Goal: Task Accomplishment & Management: Use online tool/utility

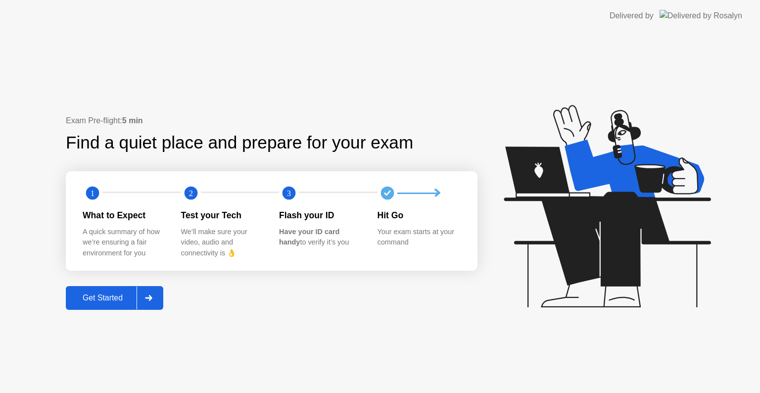
click at [151, 296] on icon at bounding box center [148, 298] width 7 height 6
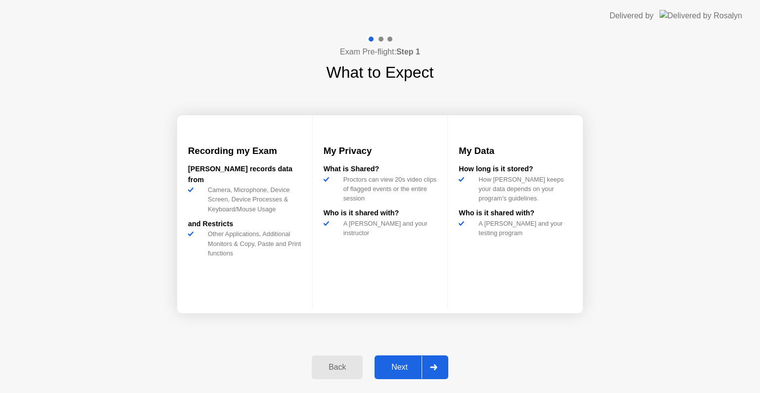
click at [434, 370] on icon at bounding box center [433, 367] width 7 height 6
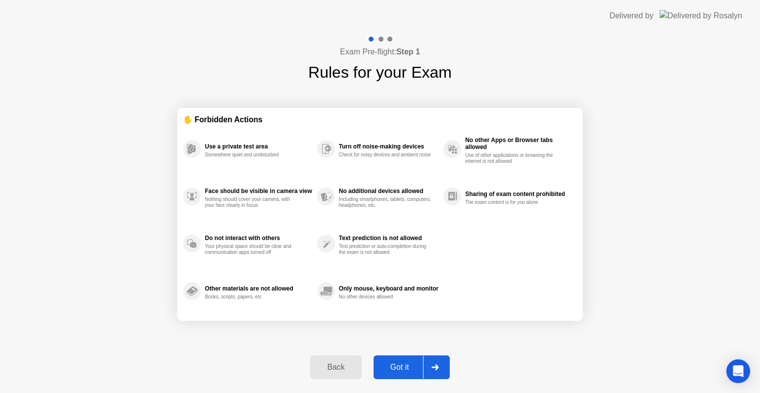
click at [435, 370] on icon at bounding box center [435, 367] width 7 height 6
select select "**********"
select select "*******"
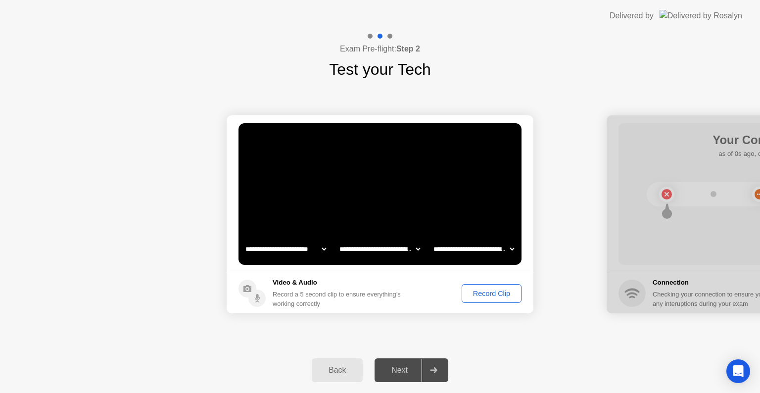
click at [484, 290] on div "Record Clip" at bounding box center [491, 294] width 53 height 8
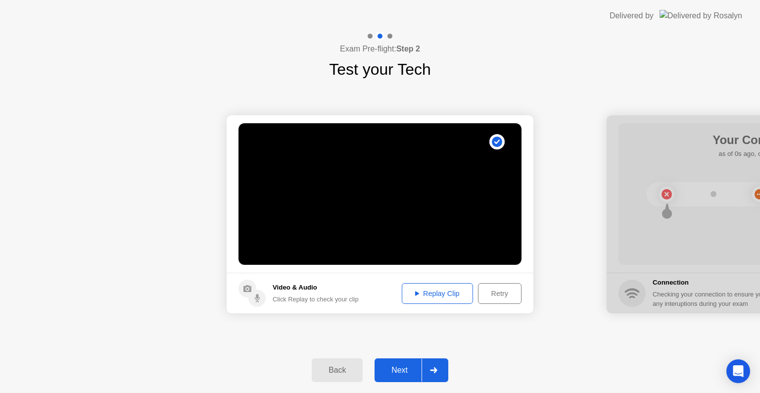
click at [424, 364] on div at bounding box center [434, 370] width 24 height 23
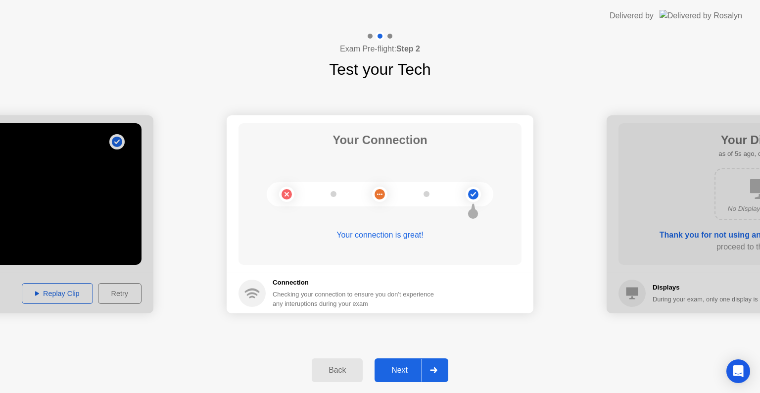
click at [436, 374] on div at bounding box center [434, 370] width 24 height 23
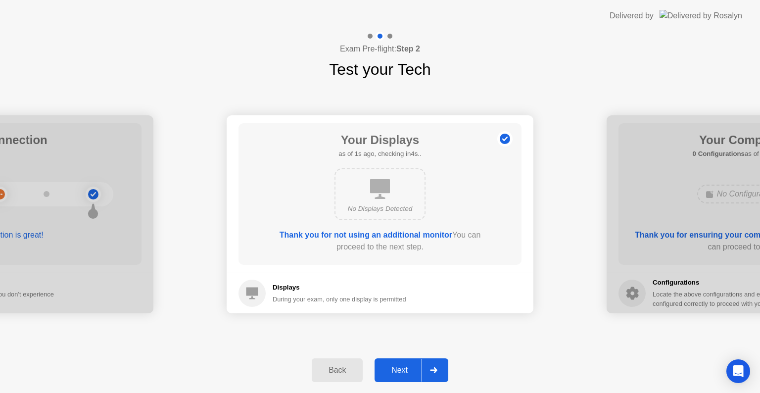
click at [436, 374] on div at bounding box center [434, 370] width 24 height 23
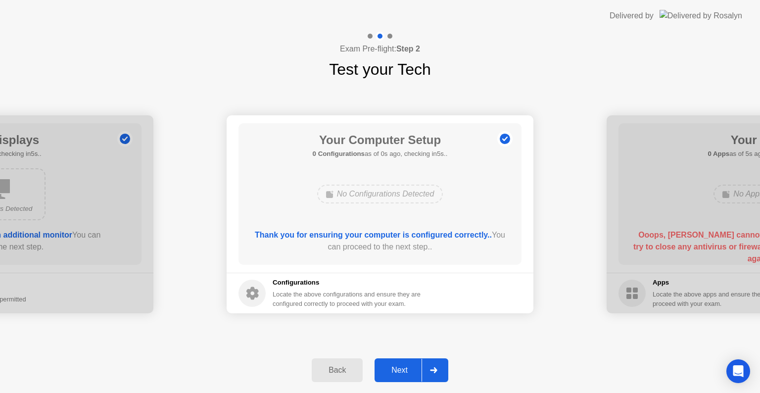
click at [436, 374] on div at bounding box center [434, 370] width 24 height 23
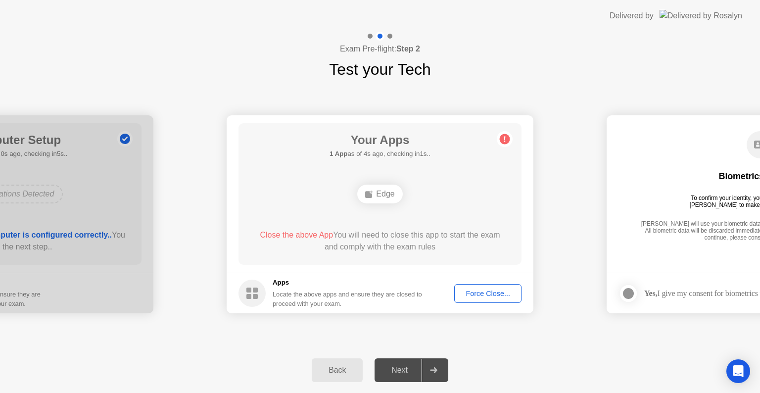
click at [500, 286] on button "Force Close..." at bounding box center [487, 293] width 67 height 19
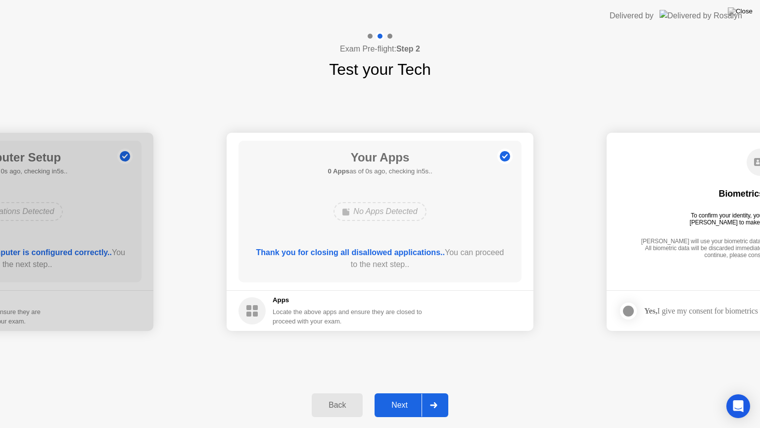
click at [430, 393] on div at bounding box center [434, 405] width 24 height 23
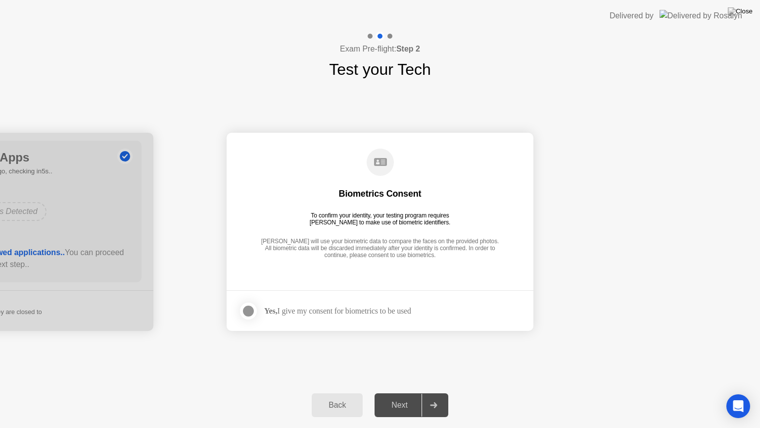
click at [251, 314] on div at bounding box center [249, 311] width 12 height 12
click at [406, 393] on button "Next" at bounding box center [412, 405] width 74 height 24
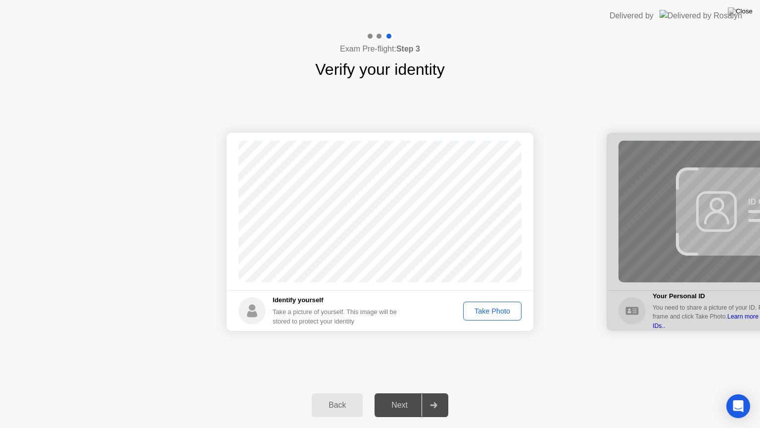
click at [479, 313] on div "Take Photo" at bounding box center [492, 311] width 51 height 8
click at [430, 393] on div at bounding box center [434, 405] width 24 height 23
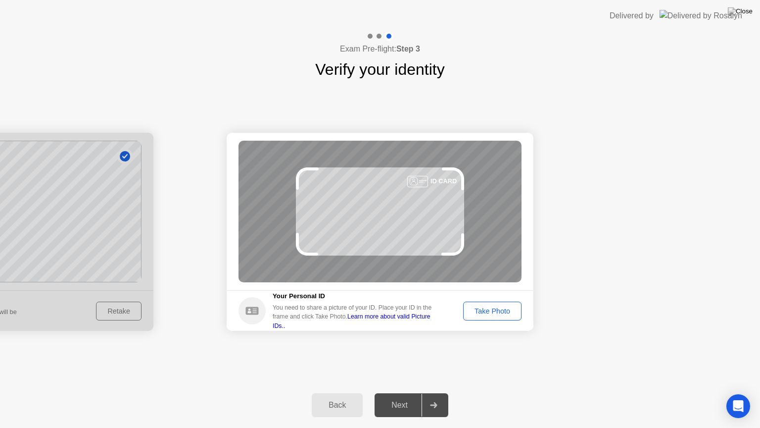
click at [494, 316] on button "Take Photo" at bounding box center [492, 310] width 58 height 19
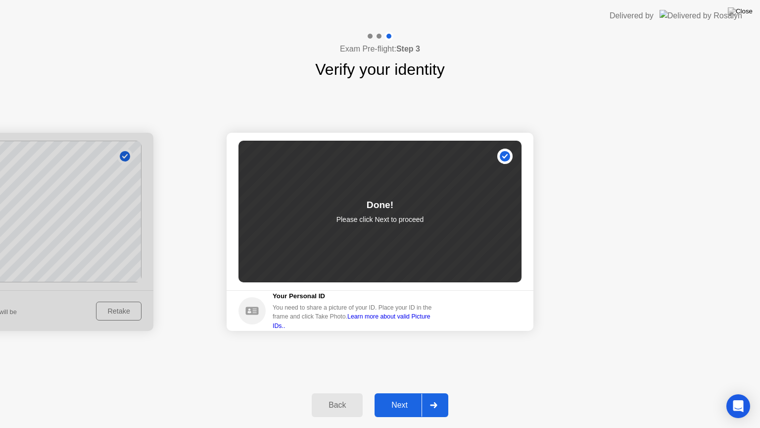
click at [440, 393] on div at bounding box center [434, 405] width 24 height 23
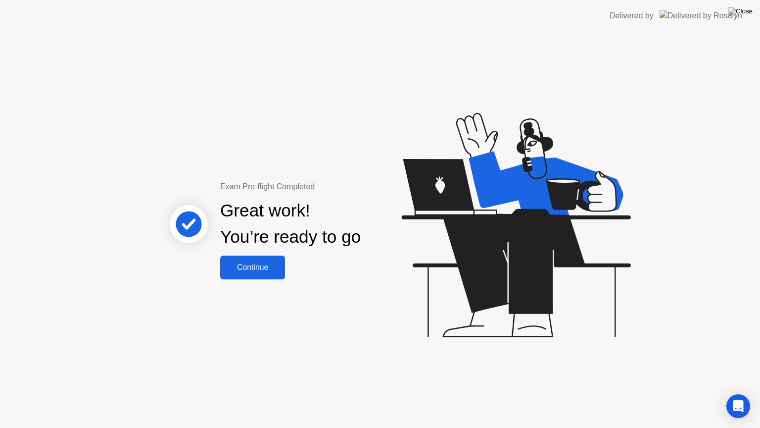
click at [270, 266] on div "Continue" at bounding box center [252, 267] width 59 height 9
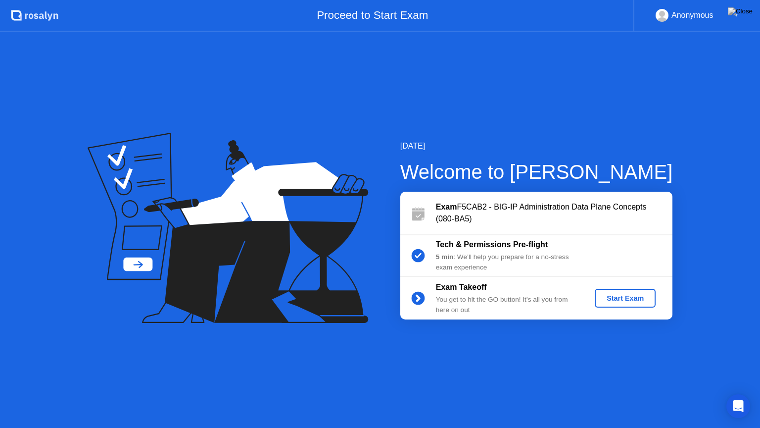
click at [629, 294] on div "Start Exam" at bounding box center [625, 298] width 53 height 8
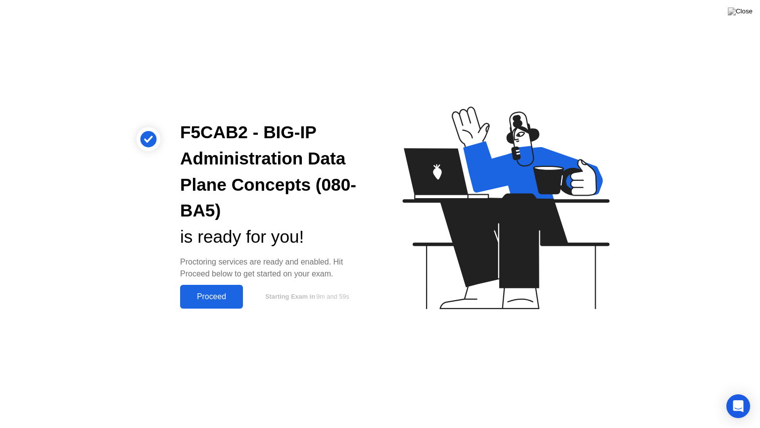
click at [206, 300] on div "Proceed" at bounding box center [211, 296] width 57 height 9
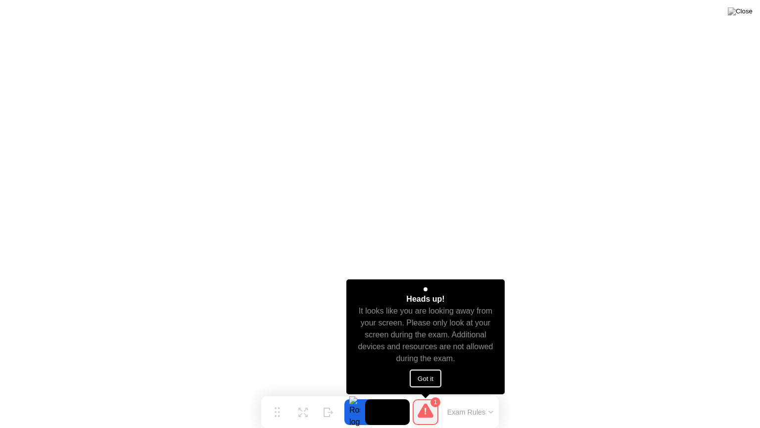
click at [434, 373] on button "Got it" at bounding box center [426, 378] width 32 height 18
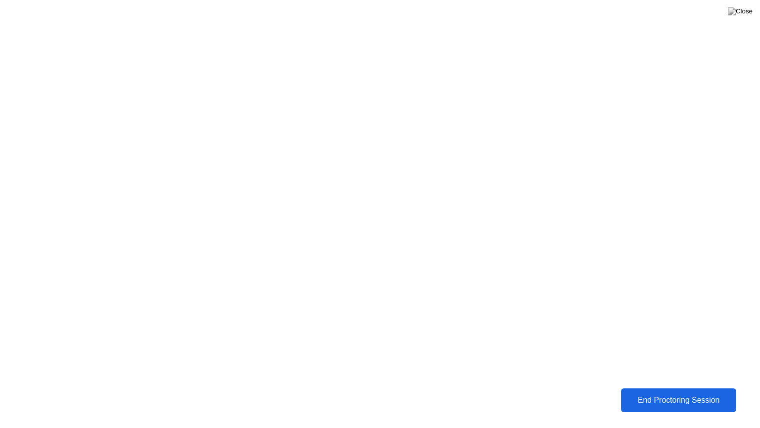
click at [657, 393] on div "End Proctoring Session" at bounding box center [678, 400] width 109 height 9
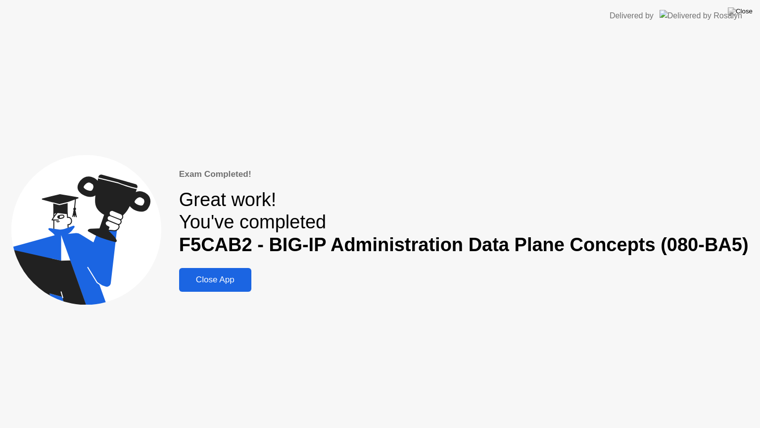
click at [229, 278] on div "Close App" at bounding box center [215, 280] width 66 height 10
